Goal: Task Accomplishment & Management: Use online tool/utility

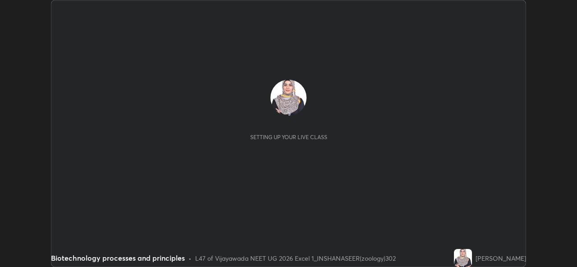
scroll to position [267, 576]
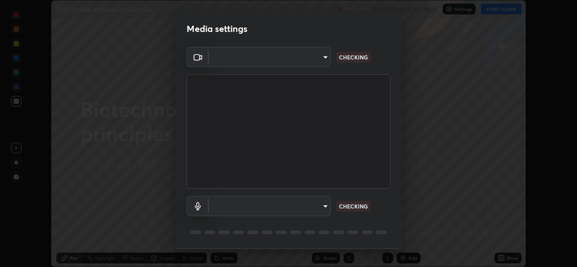
type input "0064ea84de2a44cc79998f9e6e3b0ad63f42f17a352596ba89907dc5edd5337d"
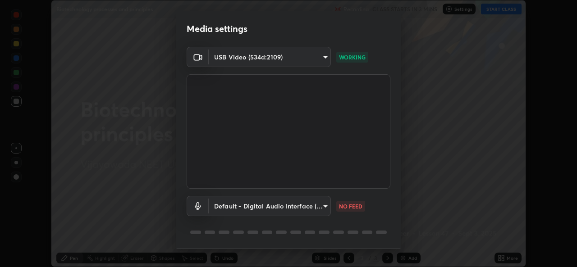
scroll to position [28, 0]
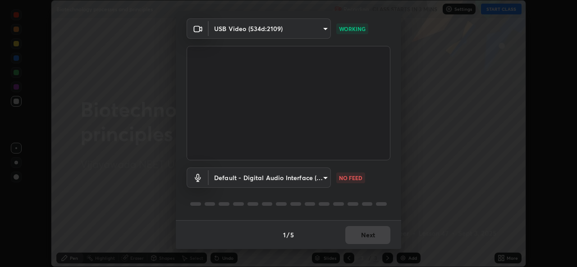
click at [322, 179] on body "Erase all Biotechnology processes and principles Recording CLASS STARTS IN 3 MI…" at bounding box center [288, 133] width 577 height 267
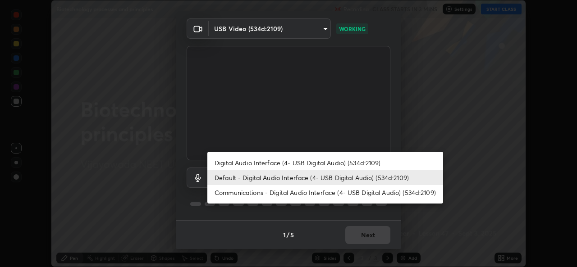
click at [335, 177] on li "Default - Digital Audio Interface (4- USB Digital Audio) (534d:2109)" at bounding box center [325, 177] width 236 height 15
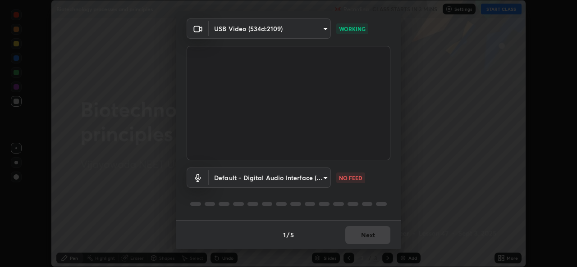
click at [321, 177] on body "Erase all Biotechnology processes and principles Recording CLASS STARTS IN 3 MI…" at bounding box center [288, 133] width 577 height 267
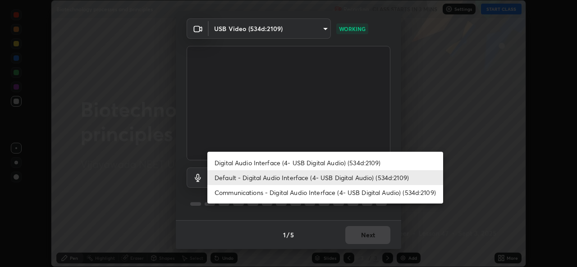
click at [342, 175] on li "Default - Digital Audio Interface (4- USB Digital Audio) (534d:2109)" at bounding box center [325, 177] width 236 height 15
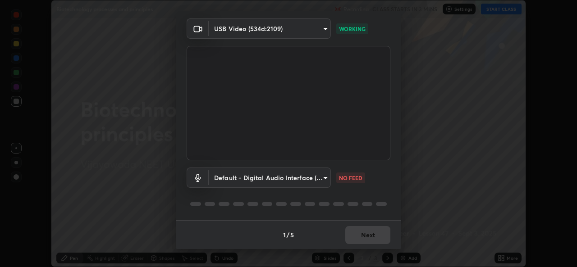
click at [322, 176] on body "Erase all Biotechnology processes and principles Recording CLASS STARTS IN 3 MI…" at bounding box center [288, 133] width 577 height 267
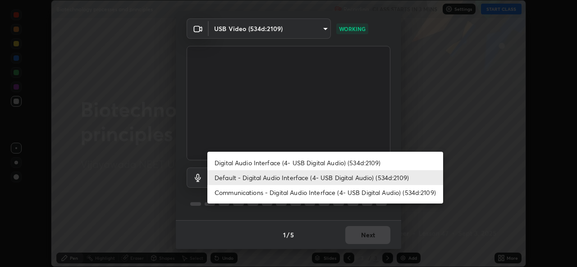
click at [422, 214] on div at bounding box center [288, 133] width 577 height 267
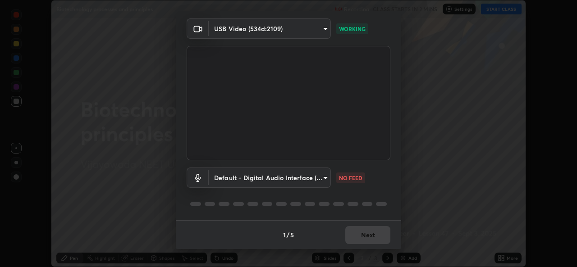
click at [321, 178] on body "Erase all Biotechnology processes and principles Recording CLASS STARTS IN 2 MI…" at bounding box center [288, 133] width 577 height 267
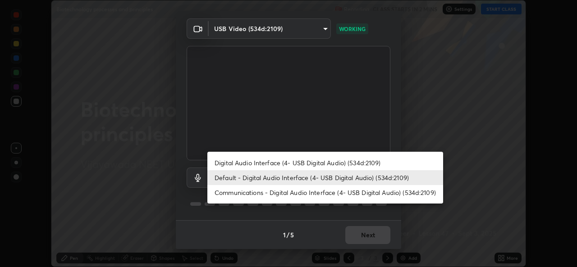
click at [349, 159] on li "Digital Audio Interface (4- USB Digital Audio) (534d:2109)" at bounding box center [325, 162] width 236 height 15
type input "58607b703642ea8febc930dd44be96d875f7454fb47eda916e47e6c7df2e1242"
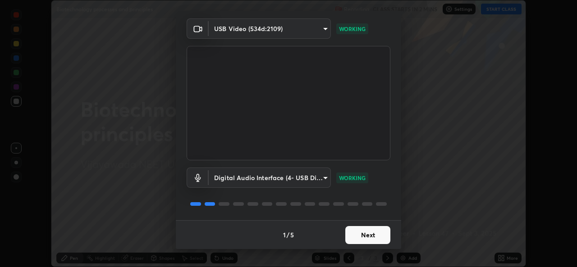
click at [359, 236] on button "Next" at bounding box center [367, 235] width 45 height 18
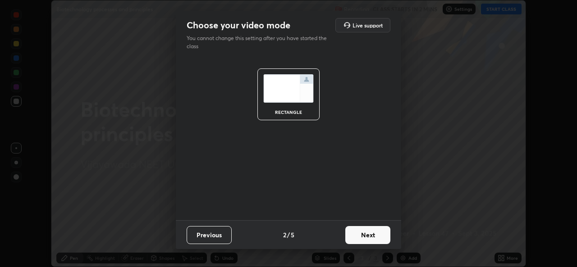
click at [368, 233] on button "Next" at bounding box center [367, 235] width 45 height 18
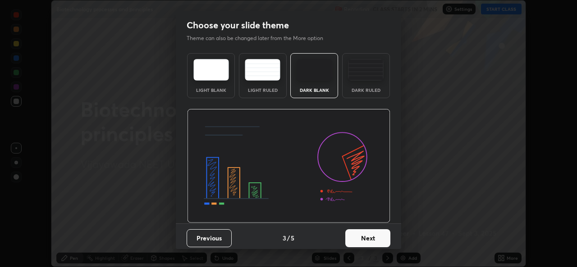
click at [368, 233] on button "Next" at bounding box center [367, 238] width 45 height 18
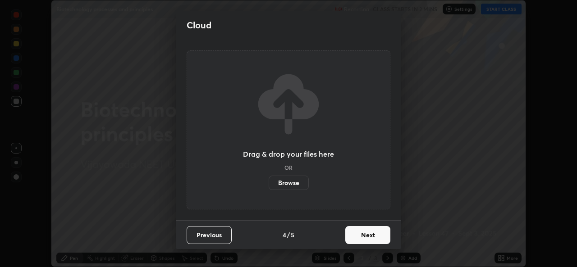
click at [370, 230] on button "Next" at bounding box center [367, 235] width 45 height 18
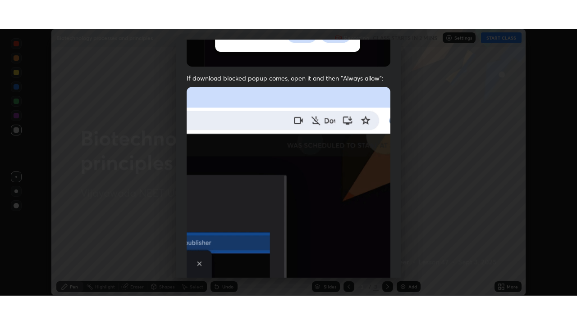
scroll to position [212, 0]
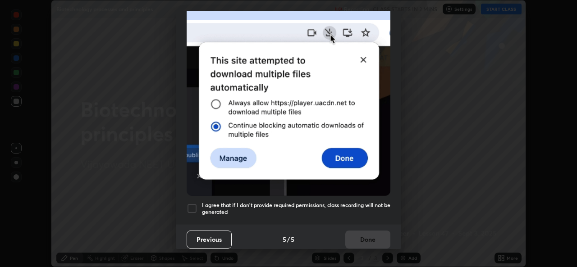
click at [196, 205] on div at bounding box center [192, 208] width 11 height 11
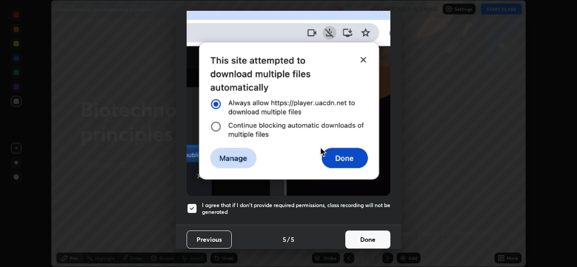
click at [359, 233] on button "Done" at bounding box center [367, 240] width 45 height 18
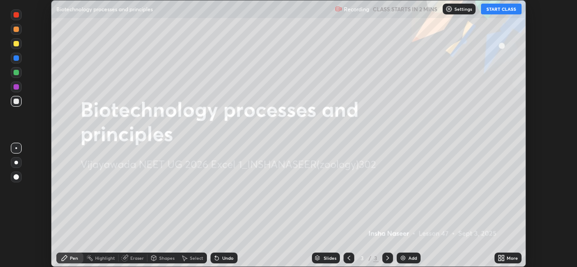
click at [493, 11] on button "START CLASS" at bounding box center [501, 9] width 41 height 11
click at [499, 256] on icon at bounding box center [499, 256] width 2 height 2
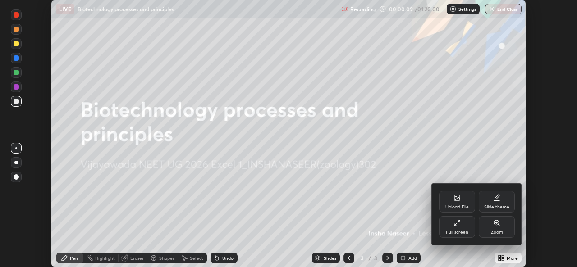
click at [458, 221] on icon at bounding box center [458, 221] width 2 height 2
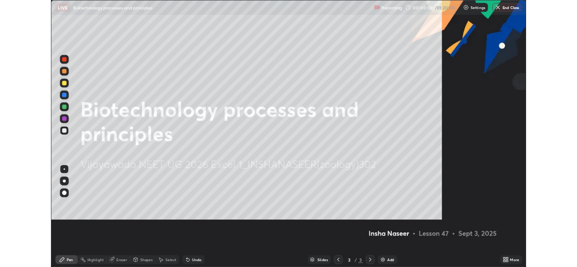
scroll to position [324, 577]
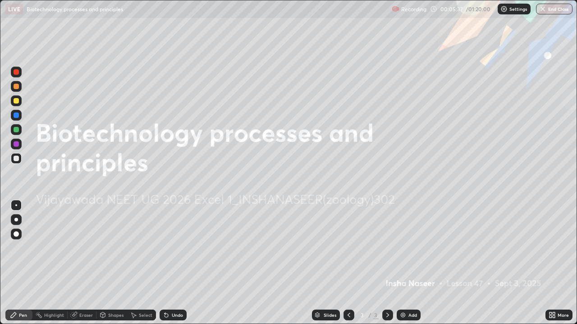
click at [553, 267] on icon at bounding box center [553, 314] width 2 height 2
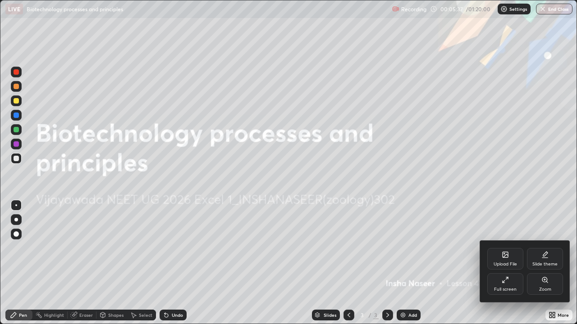
click at [510, 267] on div "Full screen" at bounding box center [505, 285] width 36 height 22
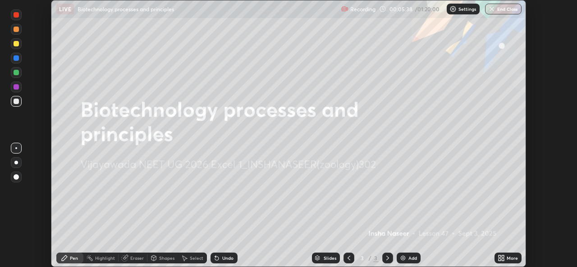
scroll to position [44794, 44484]
